Goal: Answer question/provide support

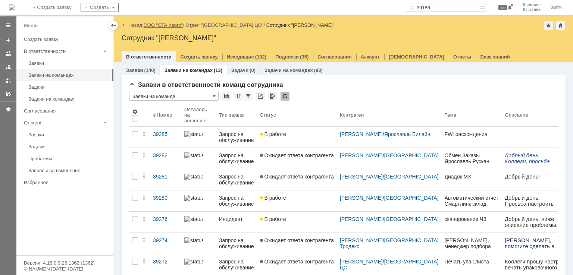
click at [179, 26] on link "ООО "СТА Карго"" at bounding box center [164, 25] width 40 height 6
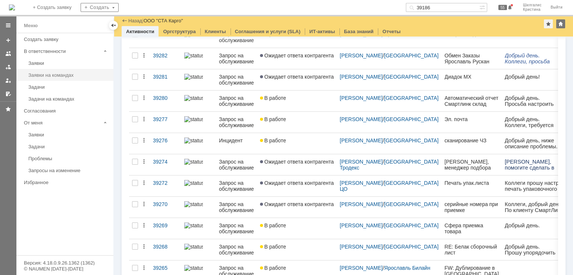
click at [63, 72] on link "Заявки на командах" at bounding box center [68, 75] width 86 height 12
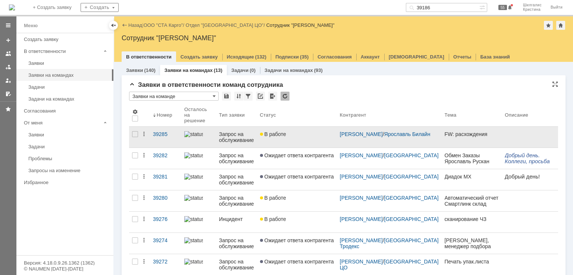
click at [296, 136] on div "В работе" at bounding box center [297, 134] width 74 height 6
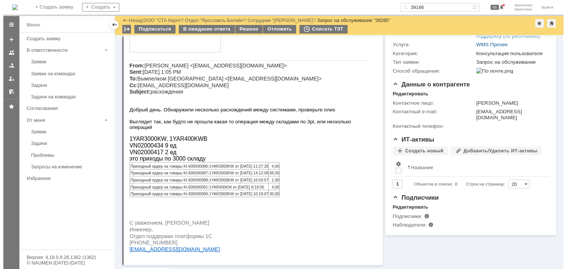
scroll to position [75, 0]
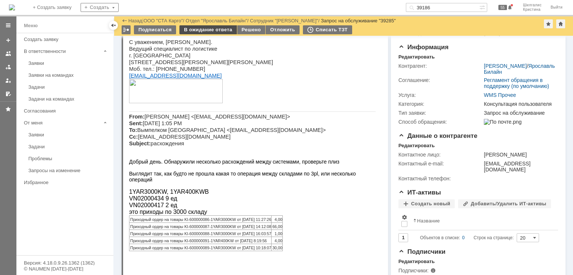
click at [203, 32] on div "В ожидание ответа" at bounding box center [207, 29] width 57 height 9
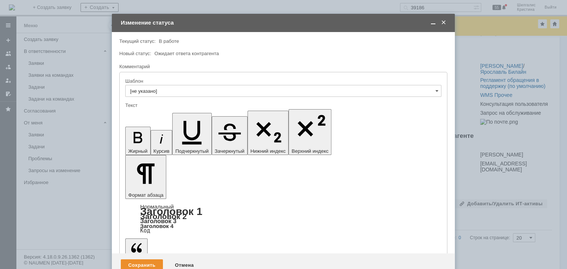
scroll to position [0, 0]
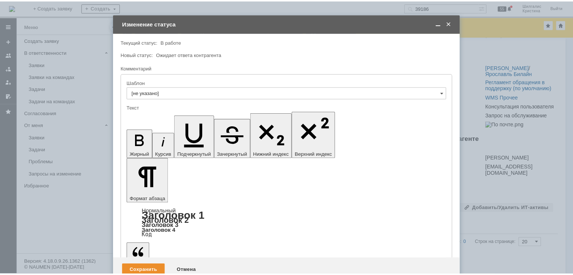
scroll to position [128, 3]
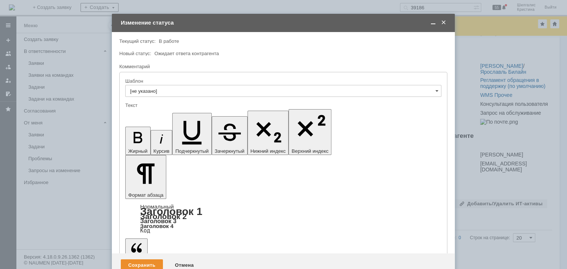
click at [154, 259] on div "Сохранить" at bounding box center [142, 265] width 42 height 12
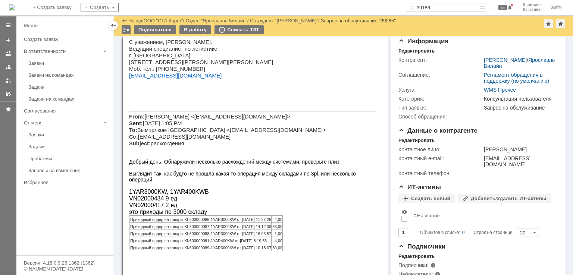
scroll to position [0, 0]
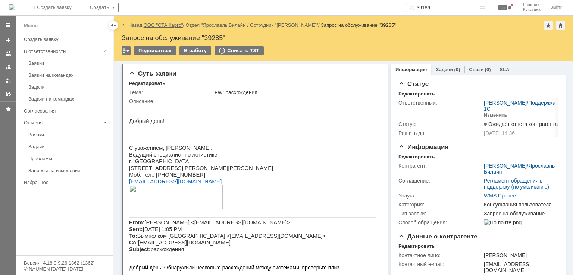
click at [171, 24] on link "ООО "СТА Карго"" at bounding box center [164, 25] width 40 height 6
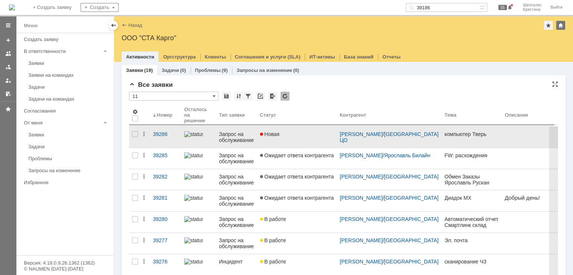
click at [296, 136] on div "Новая" at bounding box center [297, 134] width 74 height 6
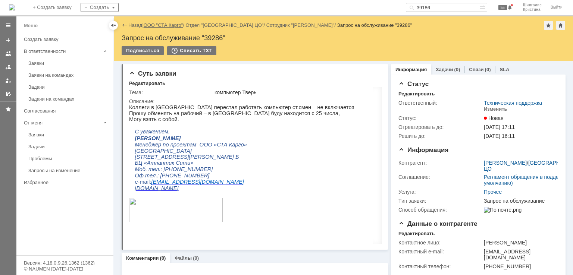
click at [164, 26] on link "ООО "СТА Карго"" at bounding box center [164, 25] width 40 height 6
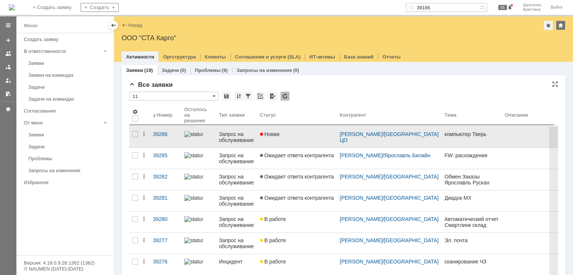
click at [288, 135] on div "Новая" at bounding box center [297, 134] width 74 height 6
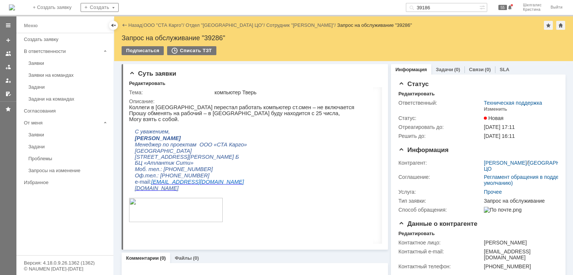
click at [216, 38] on div "Запрос на обслуживание "39286"" at bounding box center [344, 37] width 444 height 7
copy div "39286"
click at [159, 26] on link "ООО "СТА Карго"" at bounding box center [164, 25] width 40 height 6
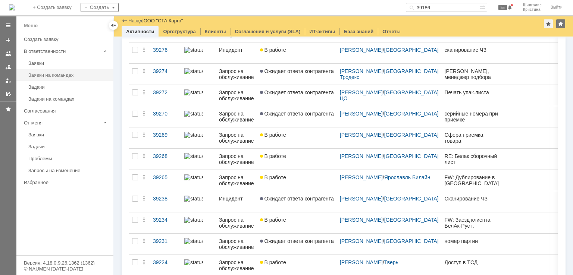
click at [64, 76] on div "Заявки на командах" at bounding box center [68, 75] width 81 height 6
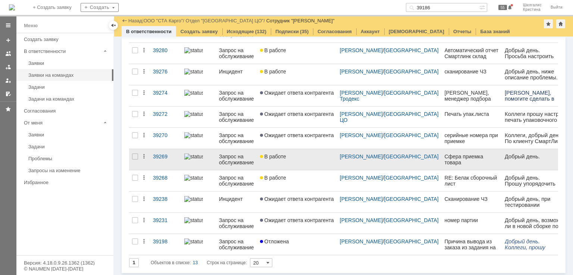
click at [285, 158] on span "В работе" at bounding box center [273, 157] width 26 height 6
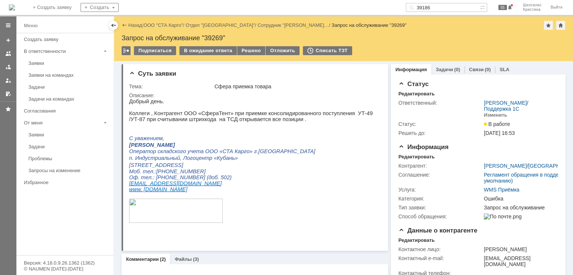
click at [214, 38] on div "Запрос на обслуживание "39269"" at bounding box center [344, 37] width 444 height 7
copy div "39269"
drag, startPoint x: 448, startPoint y: 4, endPoint x: 408, endPoint y: 4, distance: 39.5
click at [408, 4] on div "На домашнюю + Создать заявку Создать 39186 55 Шилгалис [PERSON_NAME]" at bounding box center [286, 8] width 573 height 16
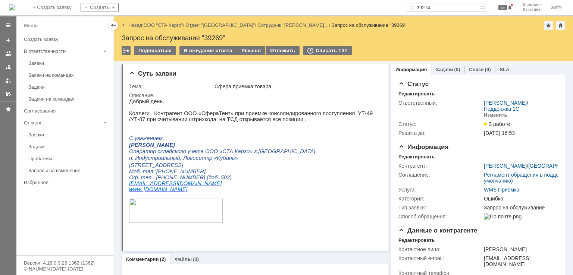
type input "39274"
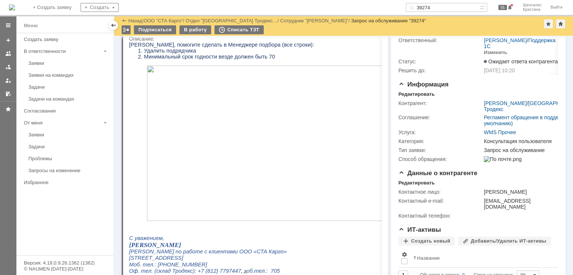
click at [262, 131] on img at bounding box center [277, 143] width 261 height 155
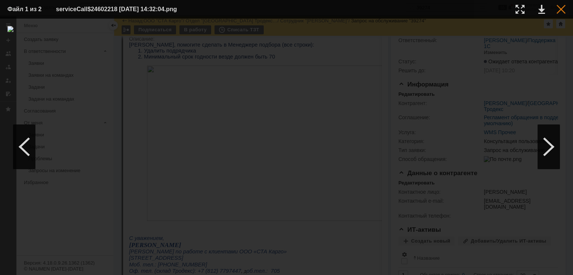
click at [559, 8] on div at bounding box center [560, 9] width 9 height 9
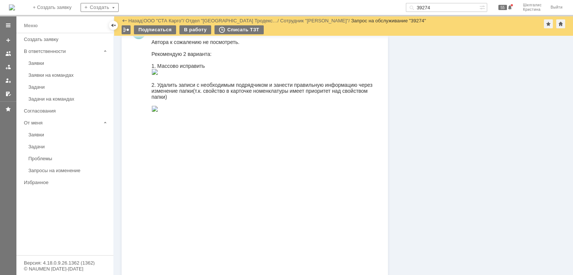
click at [158, 75] on img at bounding box center [154, 72] width 7 height 6
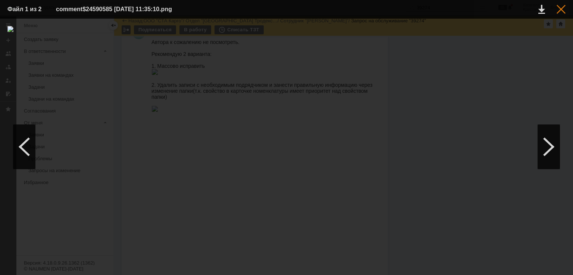
click at [562, 12] on div at bounding box center [560, 9] width 9 height 9
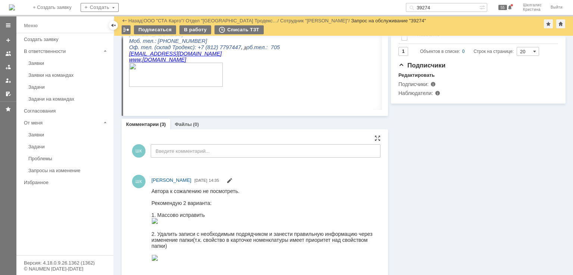
scroll to position [149, 0]
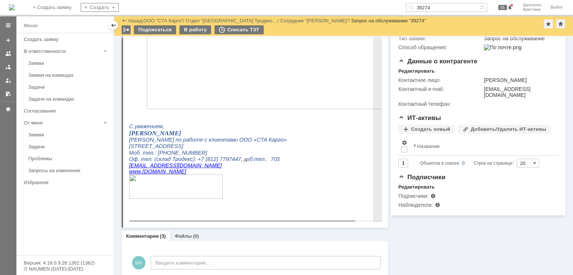
click at [289, 82] on img at bounding box center [277, 31] width 261 height 155
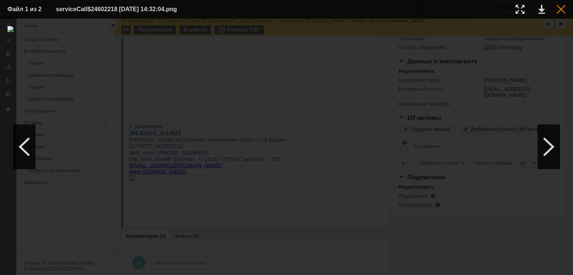
click at [557, 10] on div at bounding box center [560, 9] width 9 height 9
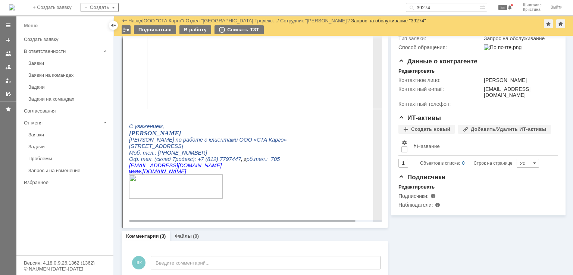
scroll to position [0, 0]
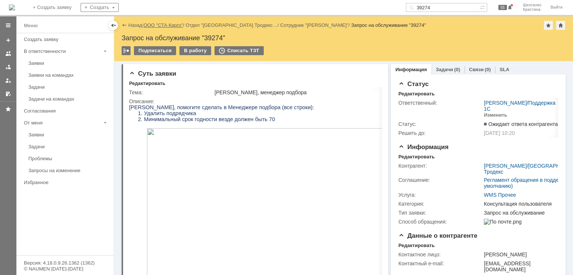
click at [171, 25] on link "ООО "СТА Карго"" at bounding box center [164, 25] width 40 height 6
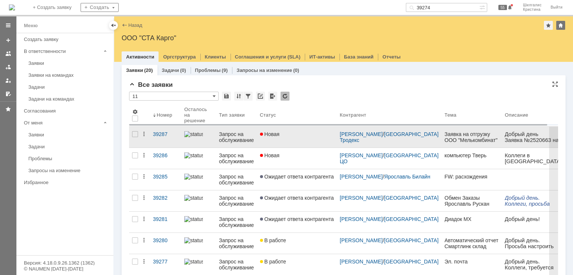
click at [296, 134] on div "Новая" at bounding box center [297, 134] width 74 height 6
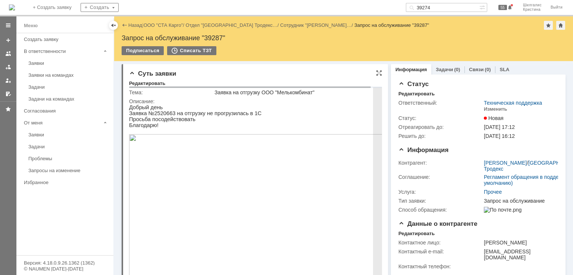
scroll to position [112, 0]
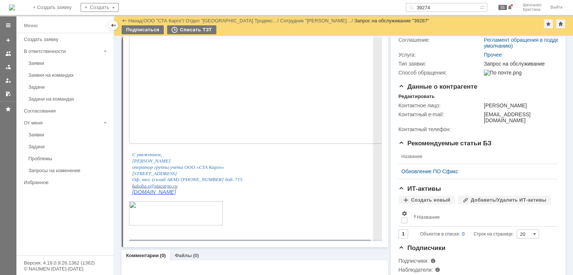
click at [250, 73] on img at bounding box center [259, 70] width 261 height 147
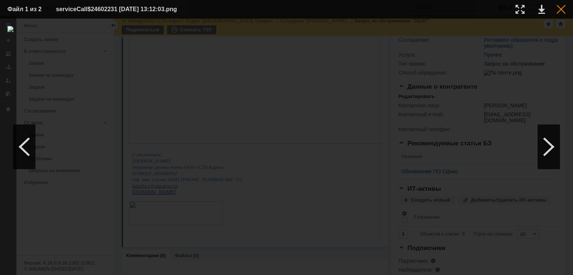
click at [559, 12] on div at bounding box center [560, 9] width 9 height 9
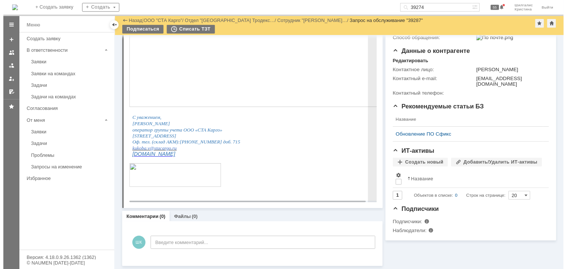
scroll to position [0, 0]
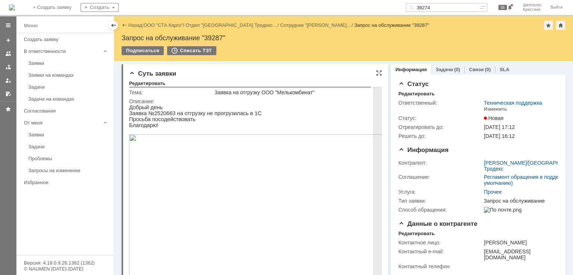
click at [162, 114] on p "Заявка №2520663 на отгрузку не прогрузилась в 1С" at bounding box center [259, 113] width 261 height 6
copy p "2520663"
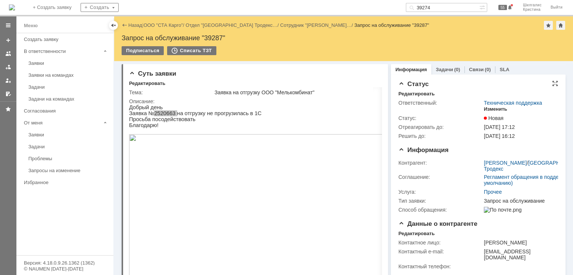
click at [488, 109] on div "Изменить" at bounding box center [494, 109] width 23 height 6
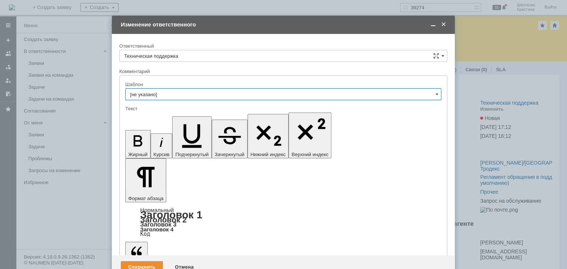
click at [163, 91] on input "[не указано]" at bounding box center [283, 94] width 316 height 12
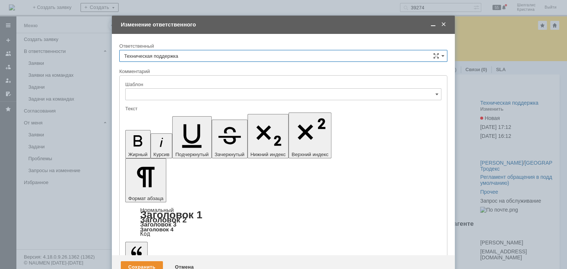
click at [182, 57] on input "Техническая поддержка" at bounding box center [283, 56] width 328 height 12
type input "[не указано]"
click at [165, 99] on div "[PERSON_NAME]" at bounding box center [283, 94] width 327 height 12
type input "[PERSON_NAME]"
click at [139, 261] on div "Сохранить" at bounding box center [142, 267] width 42 height 12
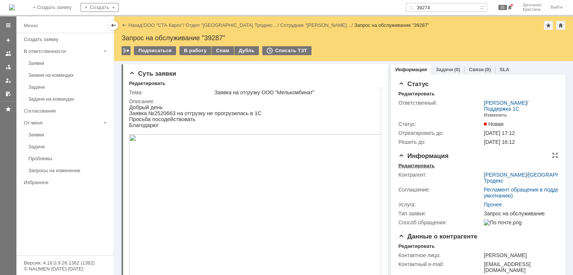
click at [407, 166] on div "Редактировать" at bounding box center [416, 166] width 36 height 6
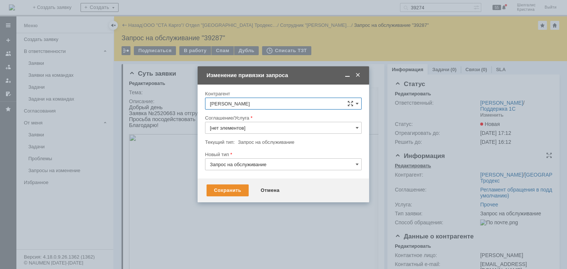
type input "Прочее"
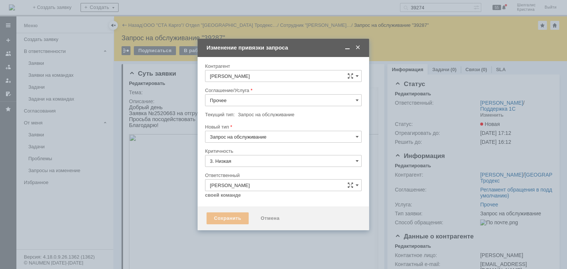
type input "[не указано]"
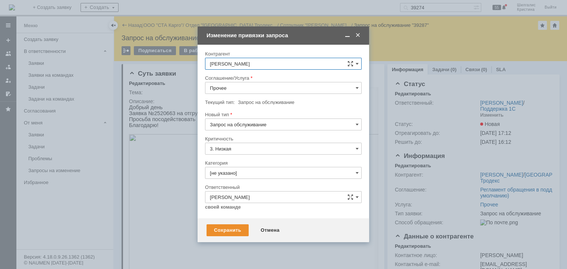
click at [228, 91] on input "Прочее" at bounding box center [283, 88] width 157 height 12
click at [242, 126] on span "WMS Обмены" at bounding box center [283, 125] width 147 height 6
type input "WMS Обмены"
click at [242, 169] on input "[не указано]" at bounding box center [283, 173] width 157 height 12
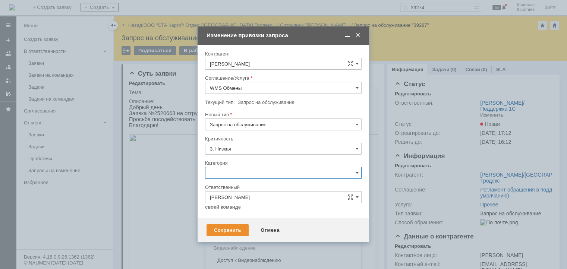
scroll to position [10, 0]
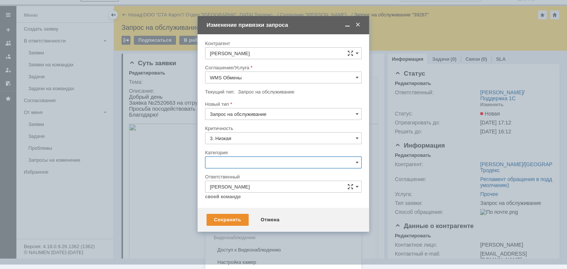
click at [225, 225] on span "Ошибка" at bounding box center [283, 226] width 147 height 6
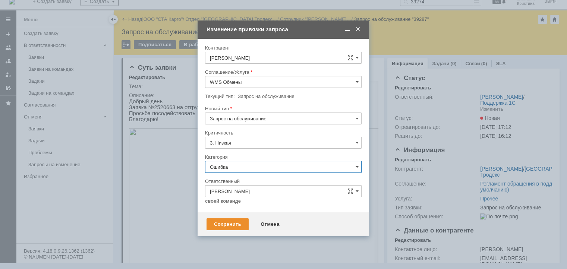
scroll to position [6, 0]
click at [225, 225] on div "Сохранить" at bounding box center [227, 224] width 42 height 12
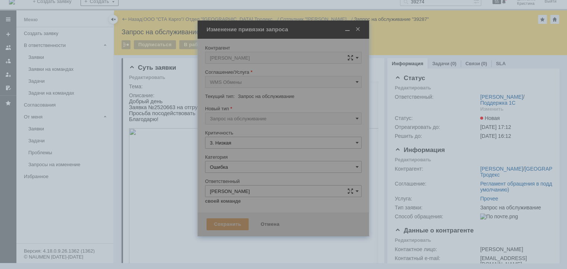
type input "Ошибка"
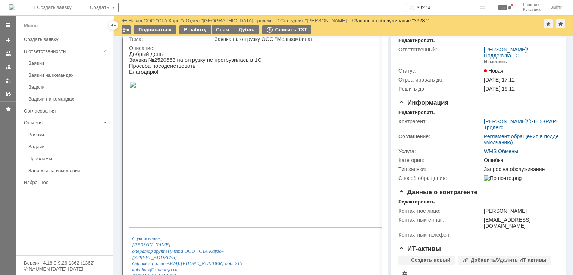
scroll to position [112, 0]
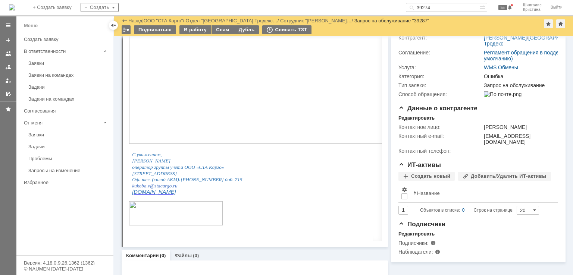
click at [452, 70] on div "Услуга:" at bounding box center [440, 67] width 84 height 6
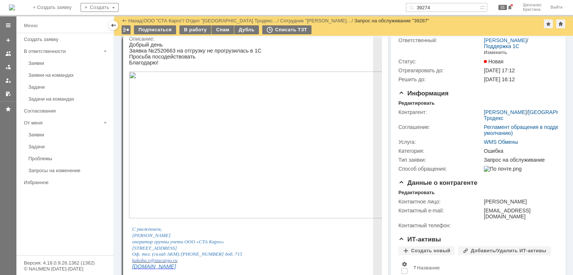
scroll to position [0, 0]
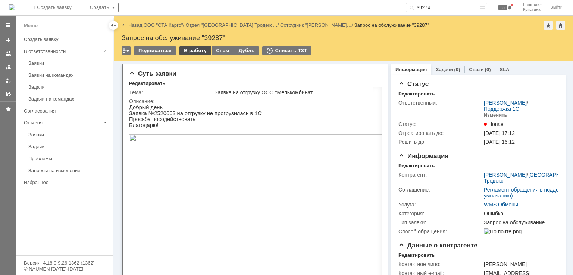
click at [192, 51] on div "В работу" at bounding box center [195, 50] width 32 height 9
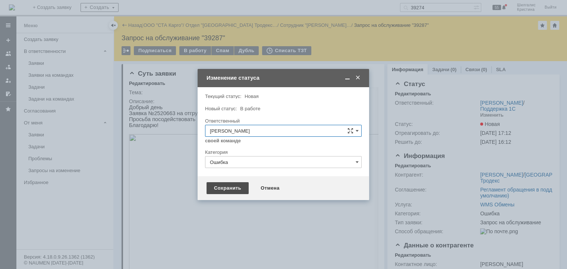
click at [223, 187] on div "Сохранить" at bounding box center [227, 188] width 42 height 12
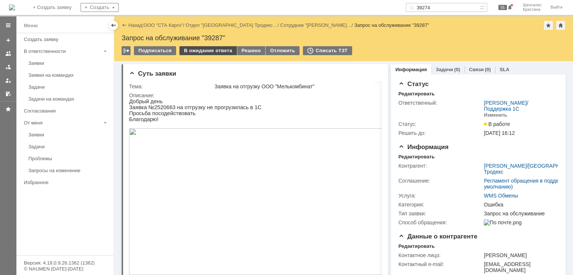
click at [205, 52] on div "В ожидание ответа" at bounding box center [207, 50] width 57 height 9
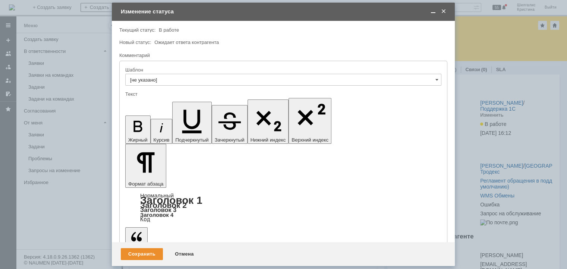
scroll to position [45, 0]
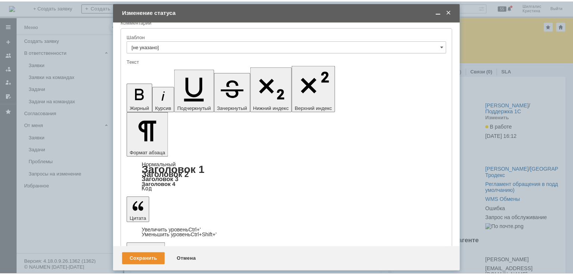
scroll to position [123, 2]
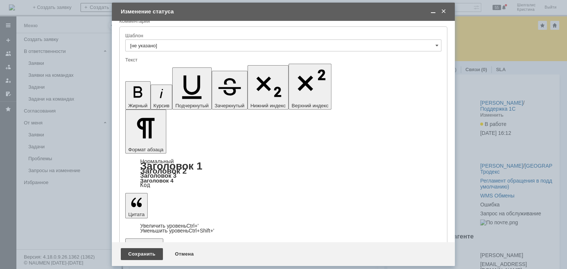
click at [141, 253] on div "Сохранить" at bounding box center [142, 254] width 42 height 12
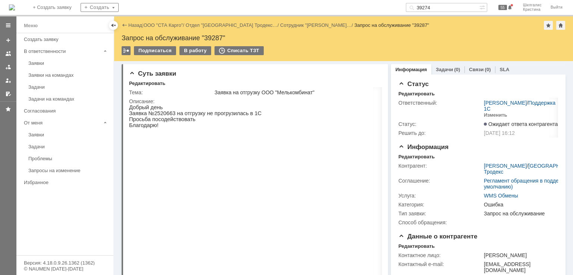
scroll to position [0, 0]
click at [170, 26] on link "ООО "СТА Карго"" at bounding box center [164, 25] width 40 height 6
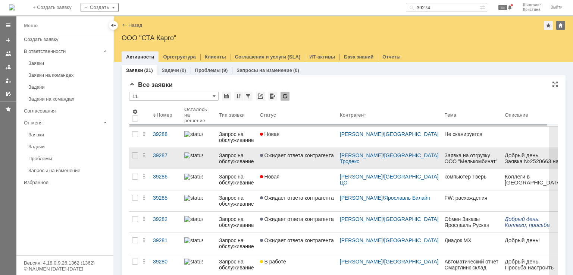
click at [297, 159] on link "Ожидает ответа контрагента" at bounding box center [297, 158] width 80 height 21
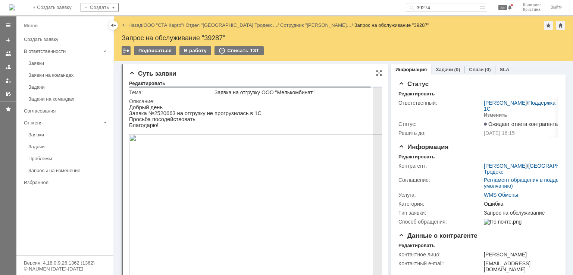
click at [301, 107] on p "Добрый день" at bounding box center [259, 107] width 261 height 6
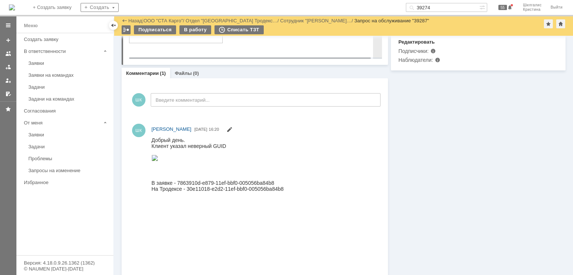
scroll to position [327, 0]
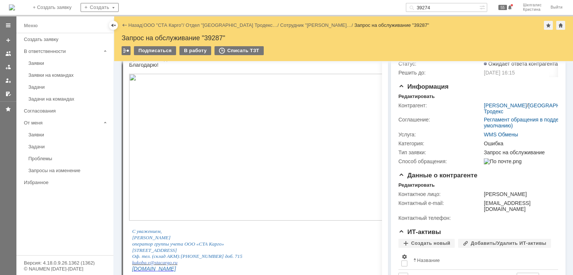
scroll to position [0, 0]
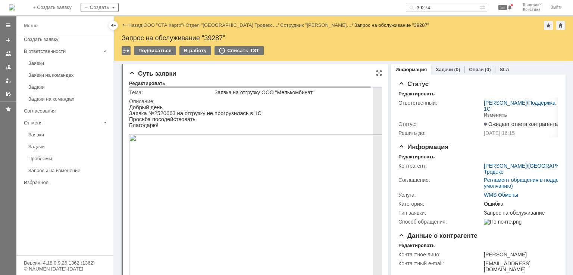
click at [265, 167] on img at bounding box center [259, 207] width 261 height 147
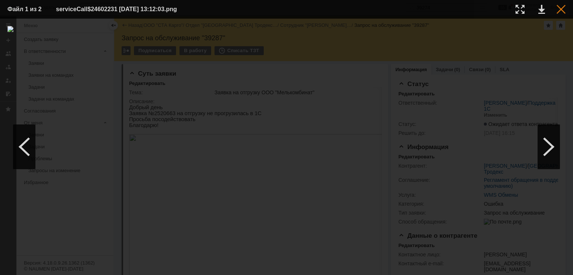
click at [559, 10] on div at bounding box center [560, 9] width 9 height 9
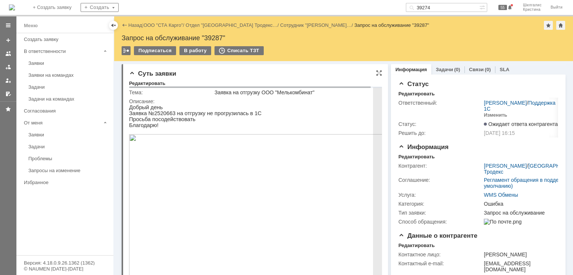
click at [164, 114] on p "Заявка №2520663 на отгрузку не прогрузилась в 1С" at bounding box center [259, 113] width 261 height 6
copy p "2520663"
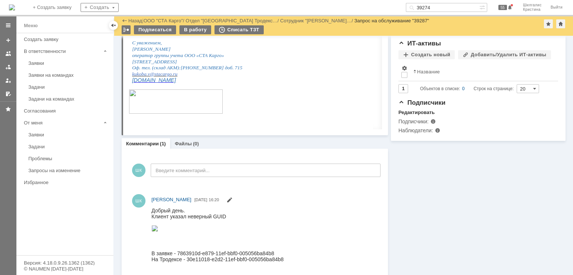
scroll to position [327, 0]
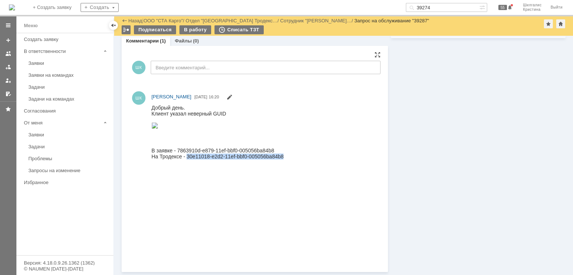
drag, startPoint x: 285, startPoint y: 248, endPoint x: 188, endPoint y: 249, distance: 96.9
click at [188, 165] on div "Добрый день. Клиент указал неверный GUID В заявке - 7863910d-e879-11ef-bbf0-005…" at bounding box center [217, 134] width 132 height 61
copy div "30e11018-e2d2-11ef-bbf0-005056ba84b8"
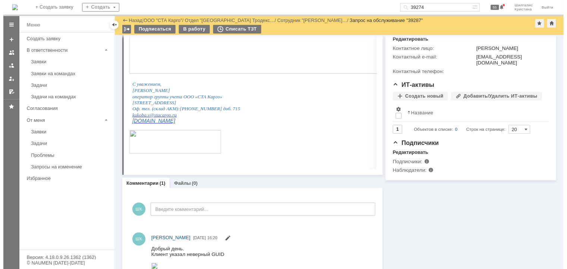
scroll to position [0, 0]
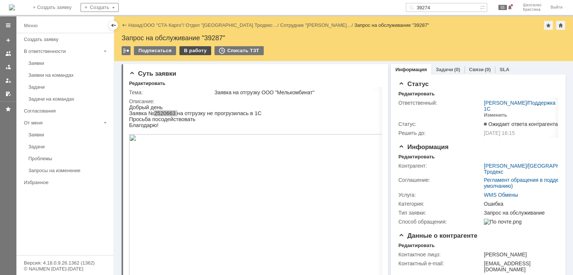
click at [185, 50] on div "В работу" at bounding box center [195, 50] width 32 height 9
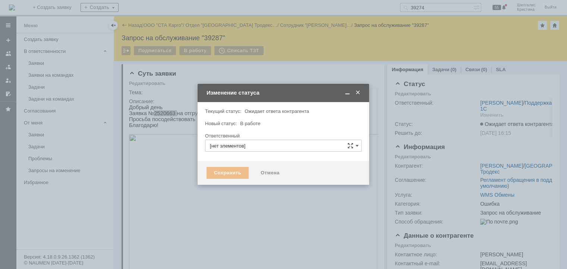
type input "[PERSON_NAME]"
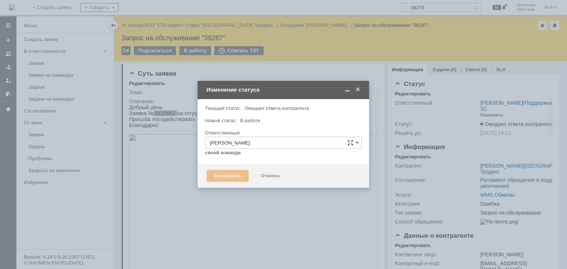
type input "Ошибка"
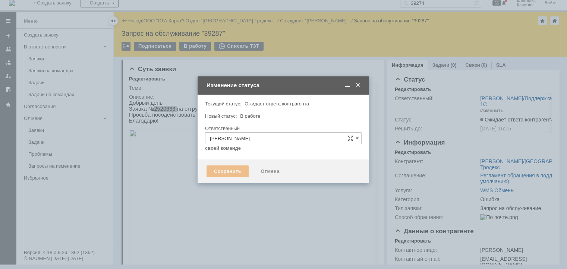
scroll to position [6, 0]
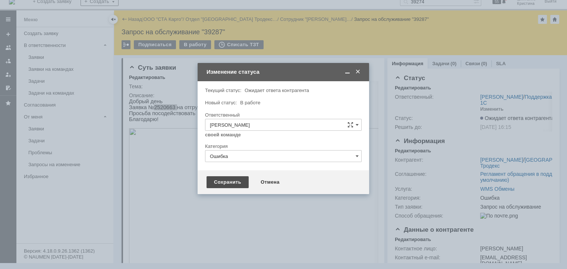
click at [229, 180] on div "Сохранить" at bounding box center [227, 182] width 42 height 12
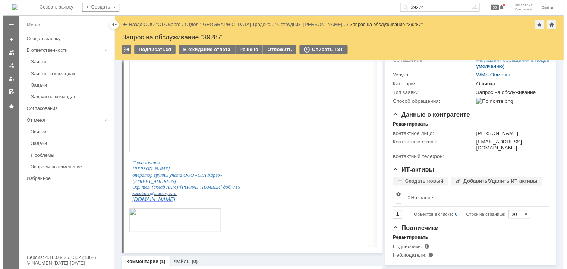
scroll to position [0, 0]
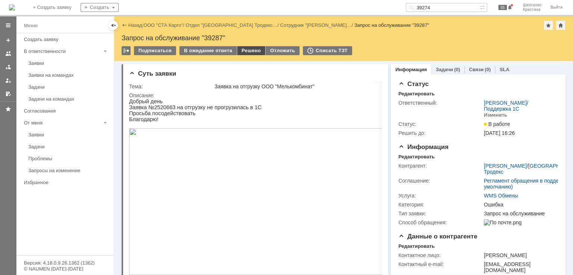
click at [245, 50] on div "Решено" at bounding box center [251, 50] width 28 height 9
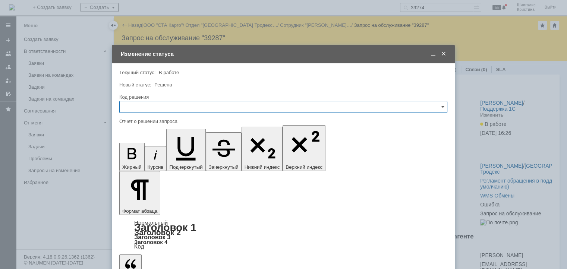
click at [164, 112] on input "text" at bounding box center [283, 107] width 328 height 12
click at [141, 206] on span "Решено" at bounding box center [283, 207] width 318 height 6
type input "Решено"
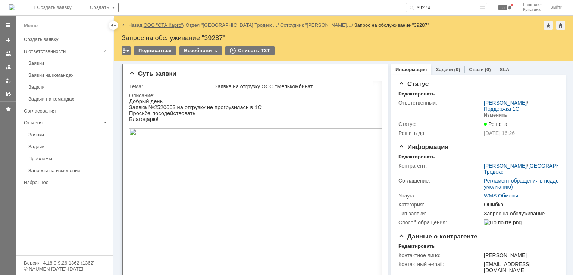
click at [164, 26] on link "ООО "СТА Карго"" at bounding box center [164, 25] width 40 height 6
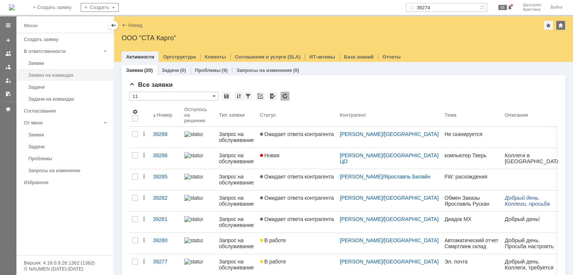
click at [54, 73] on div "Заявки на командах" at bounding box center [68, 75] width 81 height 6
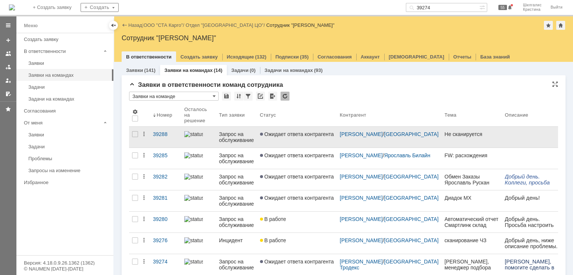
click at [311, 141] on link "Ожидает ответа контрагента" at bounding box center [297, 137] width 80 height 21
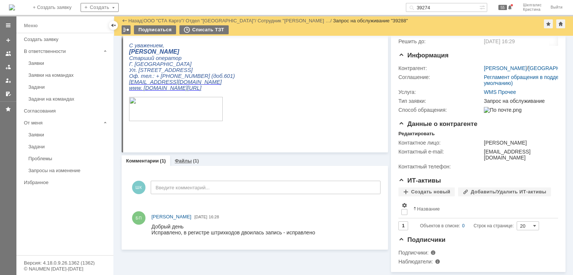
click at [185, 158] on link "Файлы" at bounding box center [182, 161] width 17 height 6
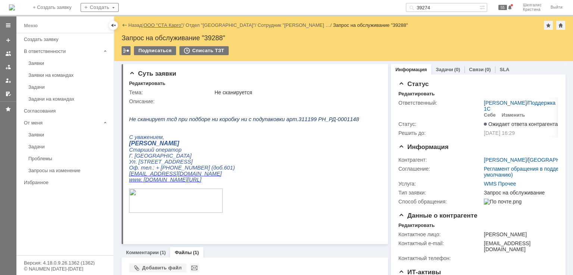
click at [162, 26] on link "ООО "СТА Карго"" at bounding box center [164, 25] width 40 height 6
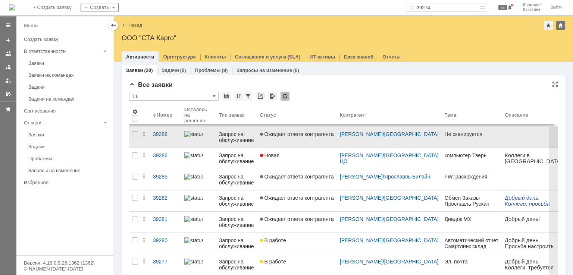
click at [292, 138] on link "Ожидает ответа контрагента" at bounding box center [297, 137] width 80 height 21
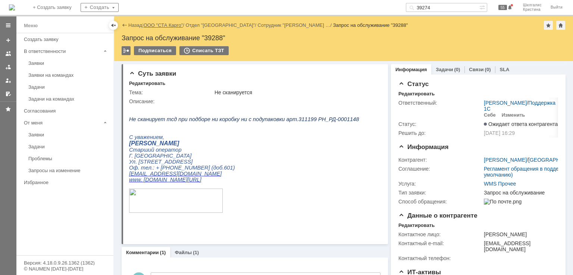
click at [154, 24] on link "ООО "СТА Карго"" at bounding box center [164, 25] width 40 height 6
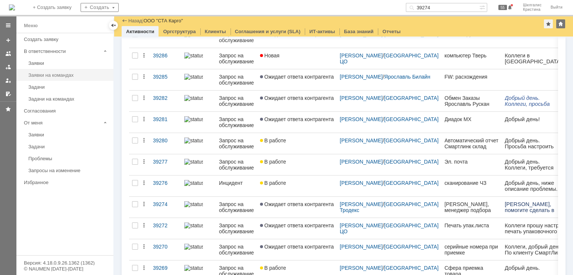
click at [56, 74] on div "Заявки на командах" at bounding box center [68, 75] width 81 height 6
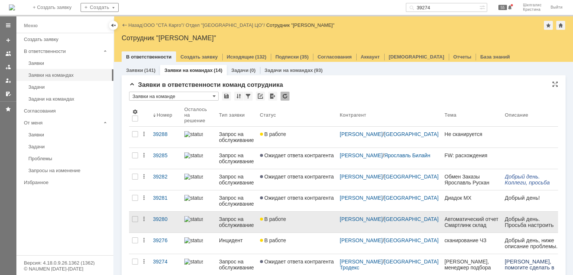
click at [280, 217] on span "В работе" at bounding box center [273, 219] width 26 height 6
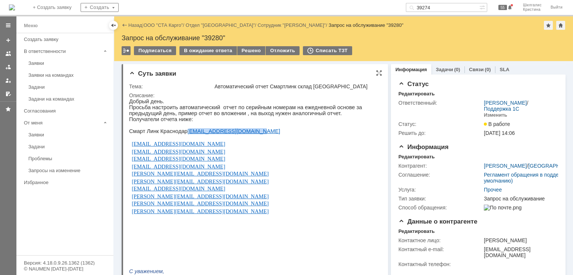
drag, startPoint x: 244, startPoint y: 135, endPoint x: 185, endPoint y: 135, distance: 59.3
click at [185, 134] on p "Смарт Линк Краснодар [EMAIL_ADDRESS][DOMAIN_NAME]" at bounding box center [252, 131] width 246 height 6
copy link "[EMAIL_ADDRESS][DOMAIN_NAME]"
drag, startPoint x: 182, startPoint y: 135, endPoint x: 130, endPoint y: 135, distance: 51.8
click at [130, 134] on p "Смарт Линк Краснодар [EMAIL_ADDRESS][DOMAIN_NAME]" at bounding box center [252, 131] width 246 height 6
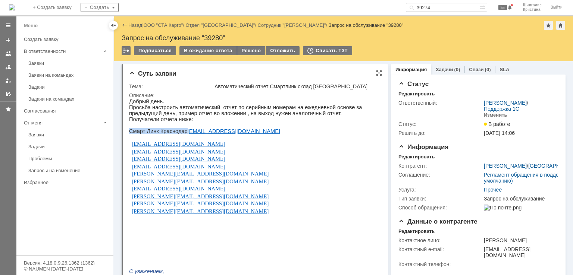
copy p "Смарт Линк Краснодар"
drag, startPoint x: 245, startPoint y: 136, endPoint x: 185, endPoint y: 134, distance: 60.0
click at [185, 134] on p "Смарт Линк Краснодар [EMAIL_ADDRESS][DOMAIN_NAME]" at bounding box center [252, 131] width 246 height 6
copy link "[EMAIL_ADDRESS][DOMAIN_NAME]"
drag, startPoint x: 204, startPoint y: 149, endPoint x: 132, endPoint y: 147, distance: 72.3
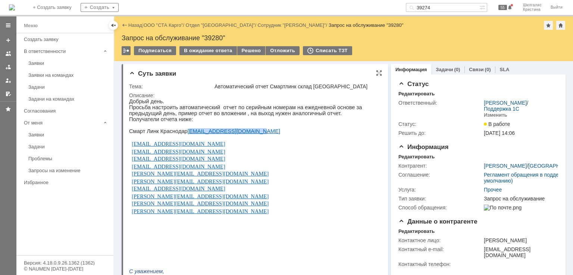
click at [132, 147] on p "[EMAIL_ADDRESS][DOMAIN_NAME]" at bounding box center [200, 144] width 137 height 6
copy span "[EMAIL_ADDRESS][DOMAIN_NAME]"
drag, startPoint x: 294, startPoint y: 165, endPoint x: 273, endPoint y: 160, distance: 21.8
click at [294, 165] on div "Добрый день. Просьба настроить автоматический отчет по серийным номерам на ежед…" at bounding box center [252, 232] width 246 height 269
drag, startPoint x: 214, startPoint y: 156, endPoint x: 133, endPoint y: 156, distance: 81.6
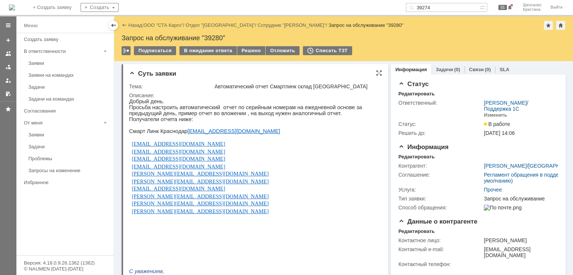
click at [133, 155] on p "[EMAIL_ADDRESS][DOMAIN_NAME]" at bounding box center [200, 152] width 137 height 6
copy span "[EMAIL_ADDRESS][DOMAIN_NAME]"
drag, startPoint x: 212, startPoint y: 164, endPoint x: 132, endPoint y: 161, distance: 80.6
click at [132, 161] on p "[EMAIL_ADDRESS][DOMAIN_NAME]" at bounding box center [200, 159] width 137 height 6
drag, startPoint x: 191, startPoint y: 170, endPoint x: 131, endPoint y: 171, distance: 59.6
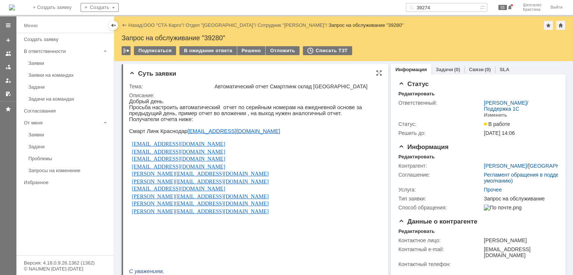
click at [132, 170] on p "[EMAIL_ADDRESS][DOMAIN_NAME]" at bounding box center [200, 167] width 137 height 6
drag, startPoint x: 217, startPoint y: 178, endPoint x: 131, endPoint y: 177, distance: 85.7
click at [131, 177] on td "[PERSON_NAME][EMAIL_ADDRESS][DOMAIN_NAME]" at bounding box center [200, 173] width 142 height 7
drag, startPoint x: 207, startPoint y: 187, endPoint x: 131, endPoint y: 185, distance: 76.1
click at [131, 185] on td "[PERSON_NAME][EMAIL_ADDRESS][DOMAIN_NAME]" at bounding box center [200, 180] width 142 height 7
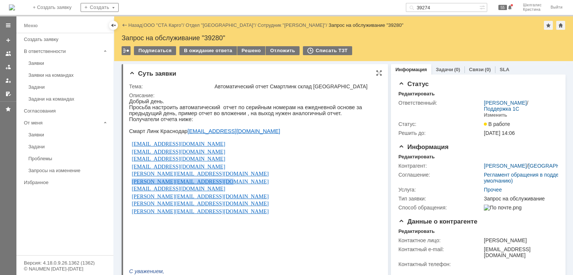
drag, startPoint x: 212, startPoint y: 193, endPoint x: 132, endPoint y: 191, distance: 80.5
click at [132, 191] on p "[EMAIL_ADDRESS][DOMAIN_NAME]" at bounding box center [200, 189] width 137 height 6
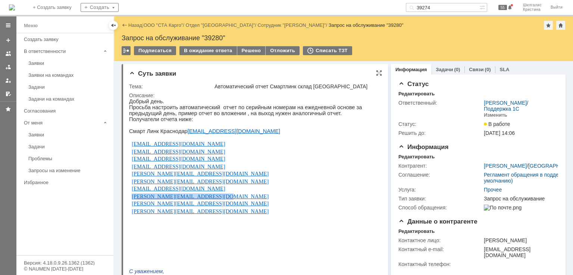
drag, startPoint x: 207, startPoint y: 202, endPoint x: 131, endPoint y: 201, distance: 75.7
click at [131, 200] on td "[PERSON_NAME][EMAIL_ADDRESS][DOMAIN_NAME]" at bounding box center [200, 195] width 142 height 7
drag, startPoint x: 216, startPoint y: 206, endPoint x: 131, endPoint y: 206, distance: 84.6
click at [132, 206] on p "[PERSON_NAME][EMAIL_ADDRESS][DOMAIN_NAME]" at bounding box center [200, 204] width 137 height 6
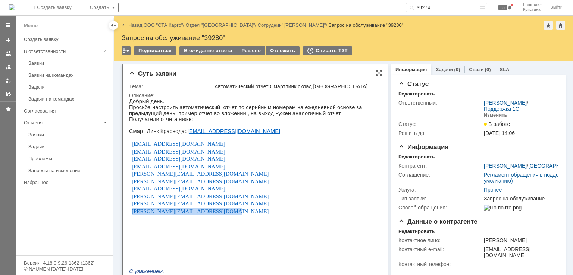
drag, startPoint x: 214, startPoint y: 216, endPoint x: 131, endPoint y: 218, distance: 83.1
click at [131, 215] on td "[PERSON_NAME][EMAIL_ADDRESS][DOMAIN_NAME]" at bounding box center [200, 210] width 142 height 7
click at [221, 212] on p "[PERSON_NAME][EMAIL_ADDRESS][DOMAIN_NAME]" at bounding box center [200, 211] width 137 height 6
drag, startPoint x: 211, startPoint y: 218, endPoint x: 136, endPoint y: 215, distance: 75.7
click at [132, 215] on p "[PERSON_NAME][EMAIL_ADDRESS][DOMAIN_NAME]" at bounding box center [200, 211] width 137 height 6
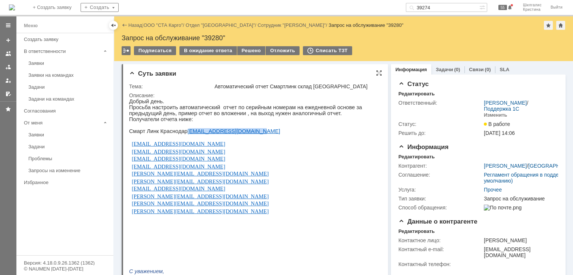
drag, startPoint x: 246, startPoint y: 135, endPoint x: 184, endPoint y: 136, distance: 61.9
click at [184, 134] on p "Смарт Линк Краснодар [EMAIL_ADDRESS][DOMAIN_NAME]" at bounding box center [252, 131] width 246 height 6
drag, startPoint x: 205, startPoint y: 148, endPoint x: 130, endPoint y: 149, distance: 74.9
click at [130, 148] on td "[EMAIL_ADDRESS][DOMAIN_NAME]" at bounding box center [200, 143] width 142 height 7
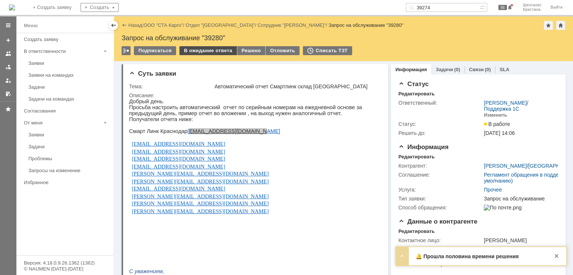
click at [210, 50] on div "В ожидание ответа" at bounding box center [207, 50] width 57 height 9
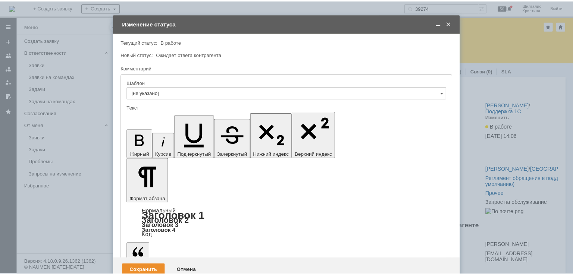
scroll to position [905, 2]
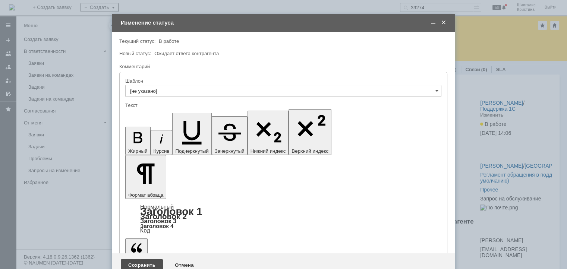
click at [139, 259] on div "Сохранить" at bounding box center [142, 265] width 42 height 12
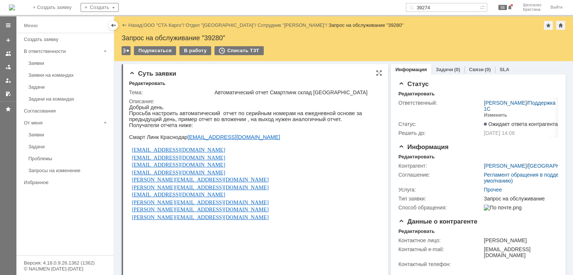
scroll to position [0, 0]
click at [160, 22] on link "ООО "СТА Карго"" at bounding box center [164, 25] width 40 height 6
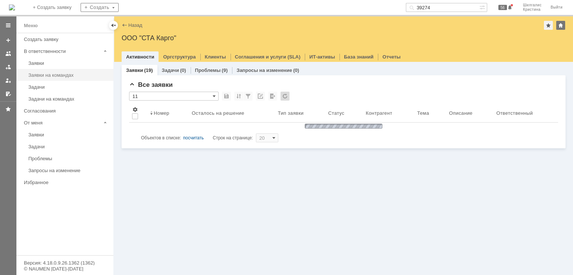
click at [62, 75] on div "Заявки на командах" at bounding box center [68, 75] width 81 height 6
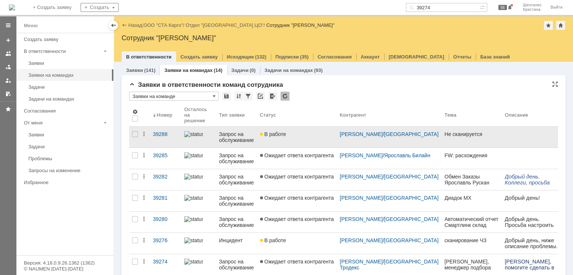
click at [277, 137] on span "В работе" at bounding box center [273, 134] width 26 height 6
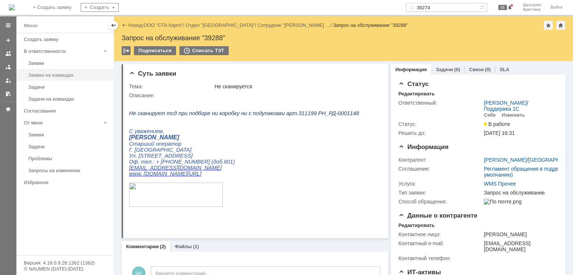
click at [42, 73] on div "Заявки на командах" at bounding box center [68, 75] width 81 height 6
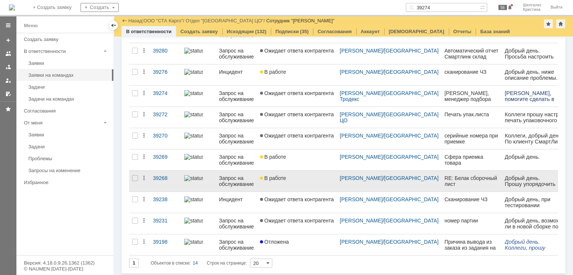
click at [297, 172] on link "В работе" at bounding box center [297, 181] width 80 height 21
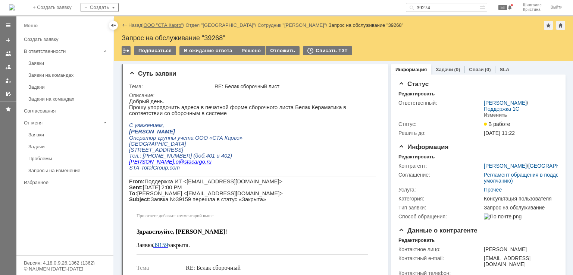
click at [151, 26] on link "ООО "СТА Карго"" at bounding box center [164, 25] width 40 height 6
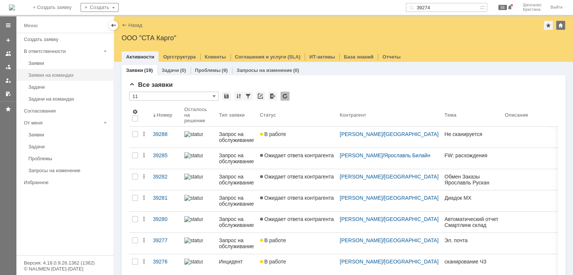
click at [56, 75] on div "Заявки на командах" at bounding box center [68, 75] width 81 height 6
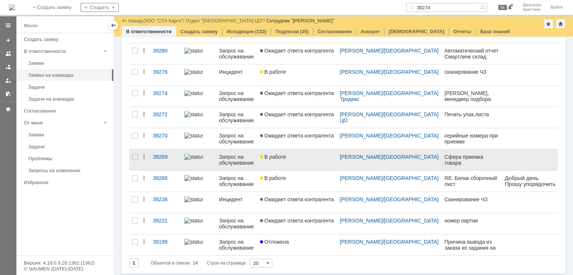
click at [300, 154] on div "В работе" at bounding box center [297, 157] width 74 height 6
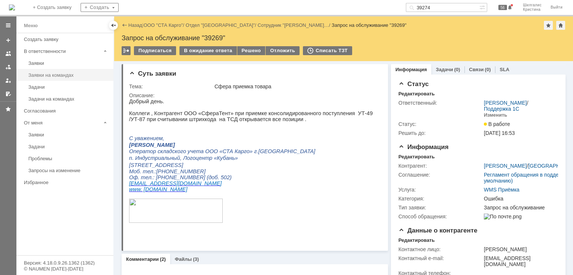
click at [55, 79] on link "Заявки на командах" at bounding box center [68, 75] width 86 height 12
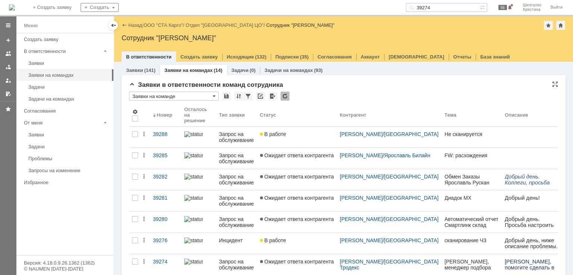
drag, startPoint x: 55, startPoint y: 79, endPoint x: 347, endPoint y: 82, distance: 291.5
click at [348, 82] on div "Заявки в ответственности команд сотрудника" at bounding box center [343, 84] width 429 height 7
click at [169, 24] on link "ООО "СТА Карго"" at bounding box center [164, 25] width 40 height 6
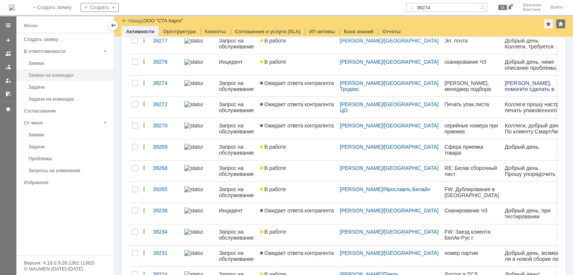
click at [67, 75] on div "Заявки на командах" at bounding box center [68, 75] width 81 height 6
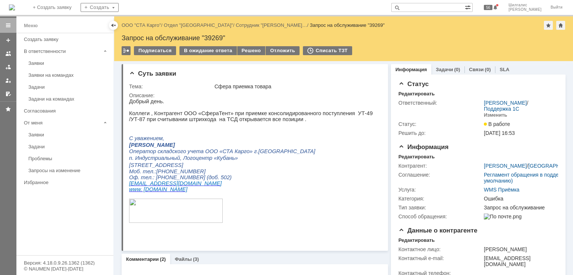
click at [214, 35] on div "Запрос на обслуживание "39269"" at bounding box center [344, 37] width 444 height 7
copy div "39269"
drag, startPoint x: 482, startPoint y: 146, endPoint x: 248, endPoint y: 138, distance: 234.3
click at [248, 138] on div "Добрый день. Коллеги , Контрагент ООО «СфераТент» при приемке консолидированног…" at bounding box center [252, 167] width 246 height 138
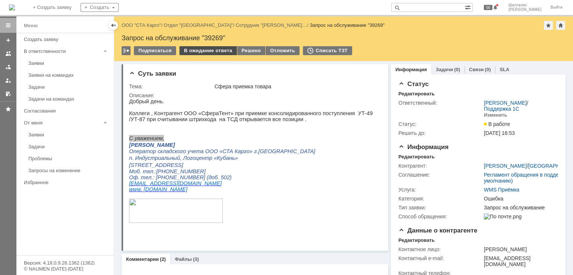
click at [204, 47] on div "В ожидание ответа" at bounding box center [207, 50] width 57 height 9
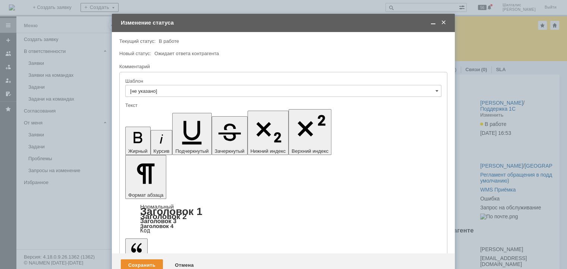
click at [134, 259] on div "Сохранить" at bounding box center [142, 265] width 42 height 12
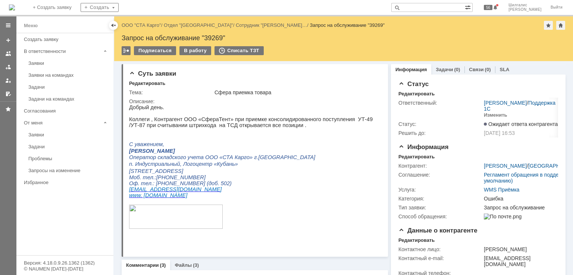
click at [217, 38] on div "Запрос на обслуживание "39269"" at bounding box center [344, 37] width 444 height 7
copy div "39269"
